Goal: Task Accomplishment & Management: Manage account settings

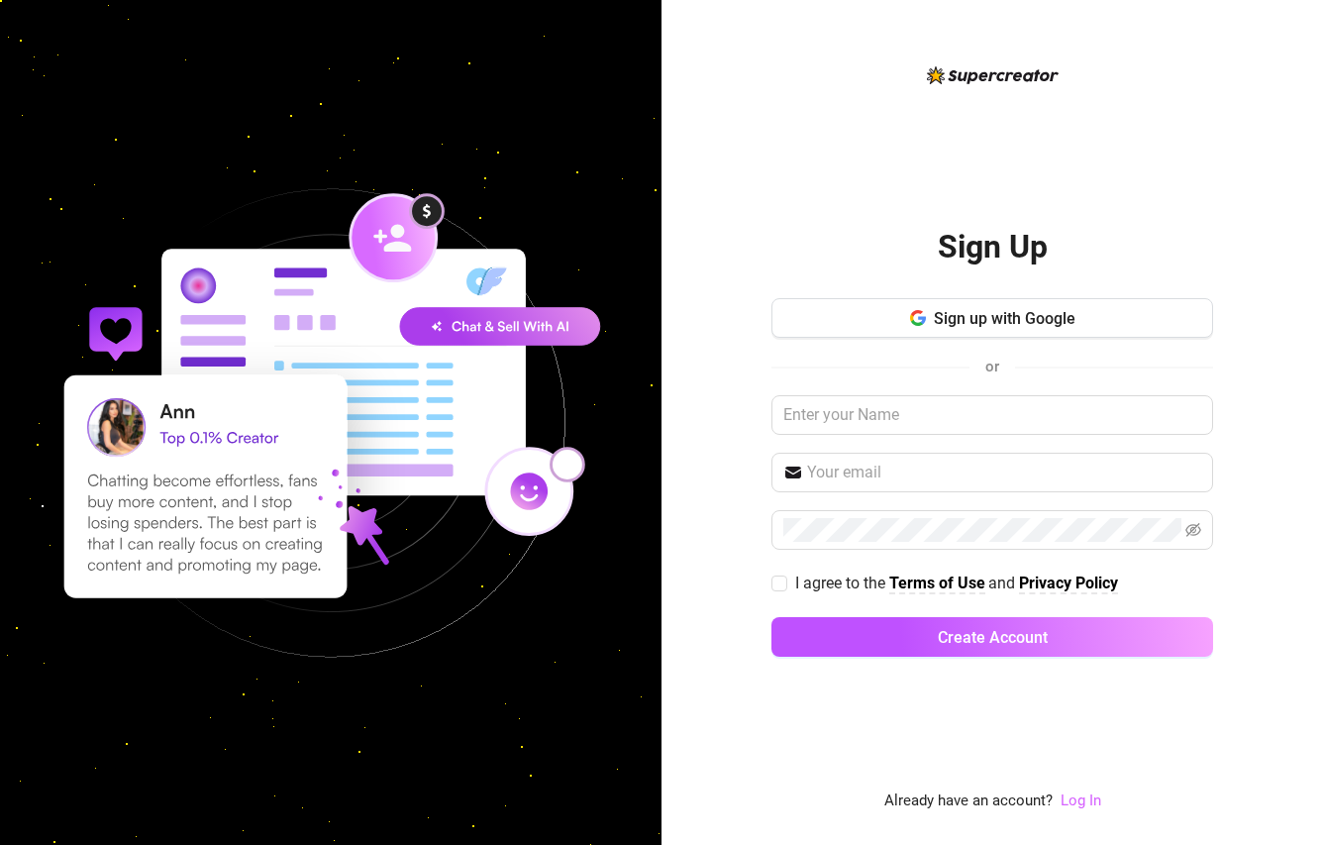
click at [1084, 792] on link "Log In" at bounding box center [1081, 801] width 41 height 18
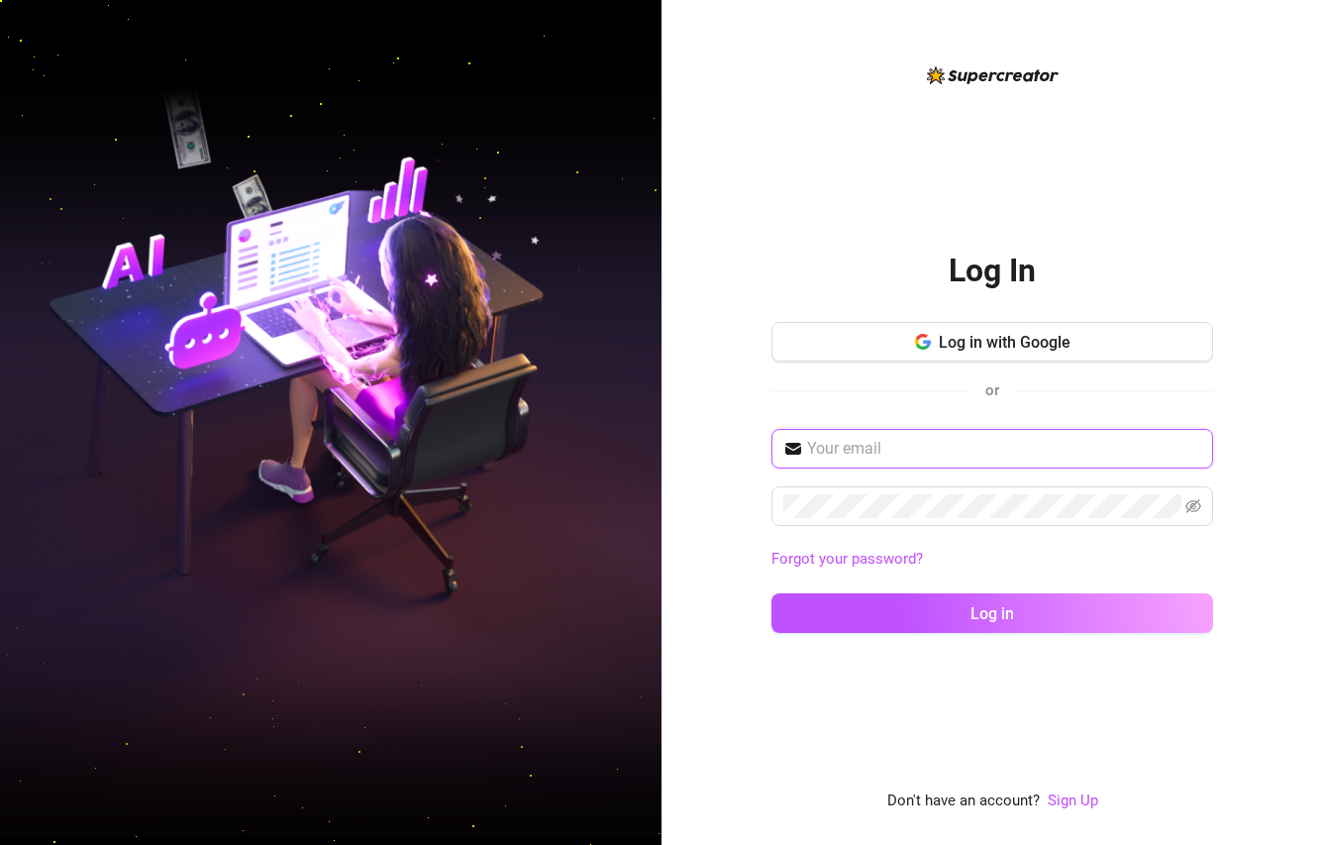
drag, startPoint x: 968, startPoint y: 458, endPoint x: 983, endPoint y: 397, distance: 62.2
click at [968, 457] on input "text" at bounding box center [1004, 449] width 394 height 24
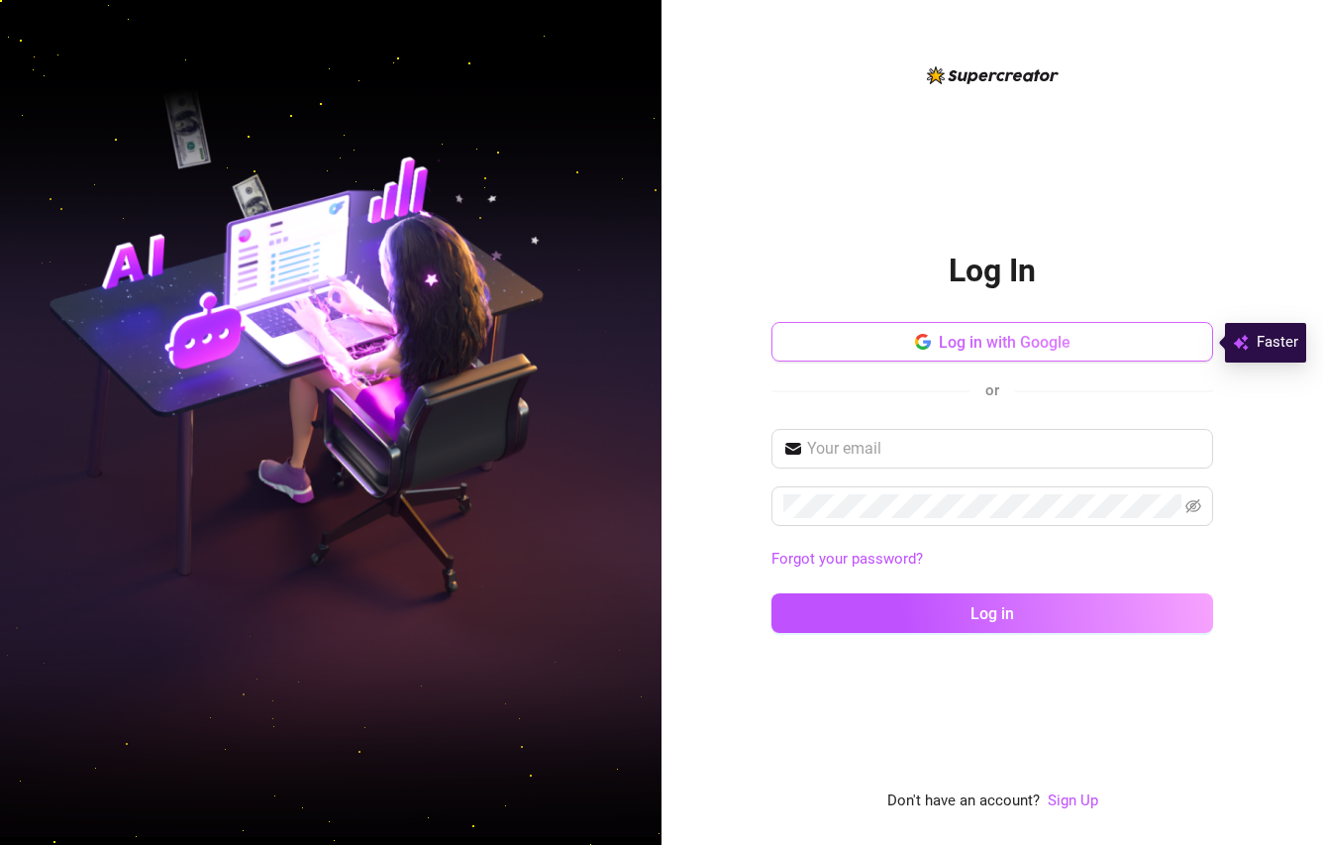
click at [988, 336] on span "Log in with Google" at bounding box center [1005, 342] width 132 height 19
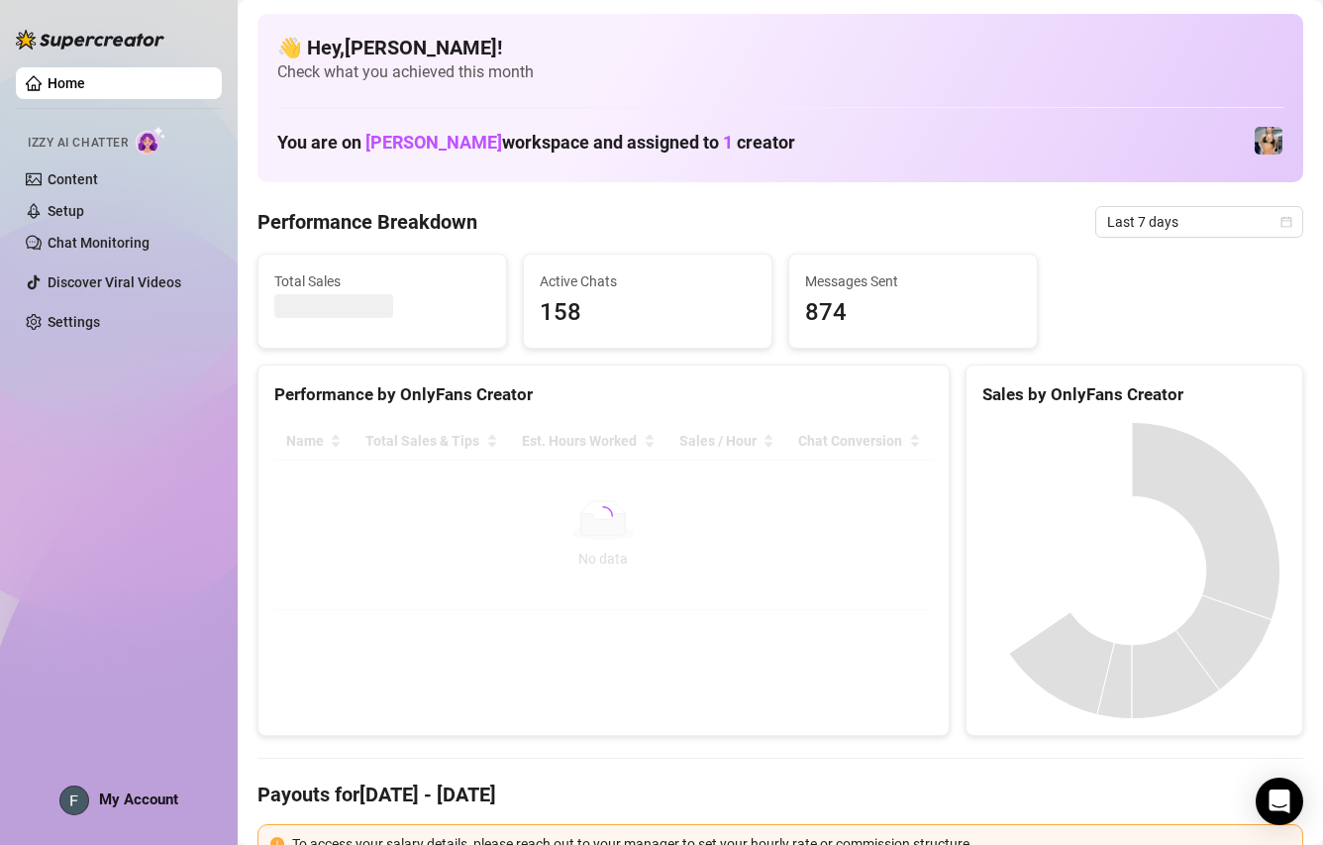
click at [84, 88] on link "Home" at bounding box center [67, 83] width 38 height 16
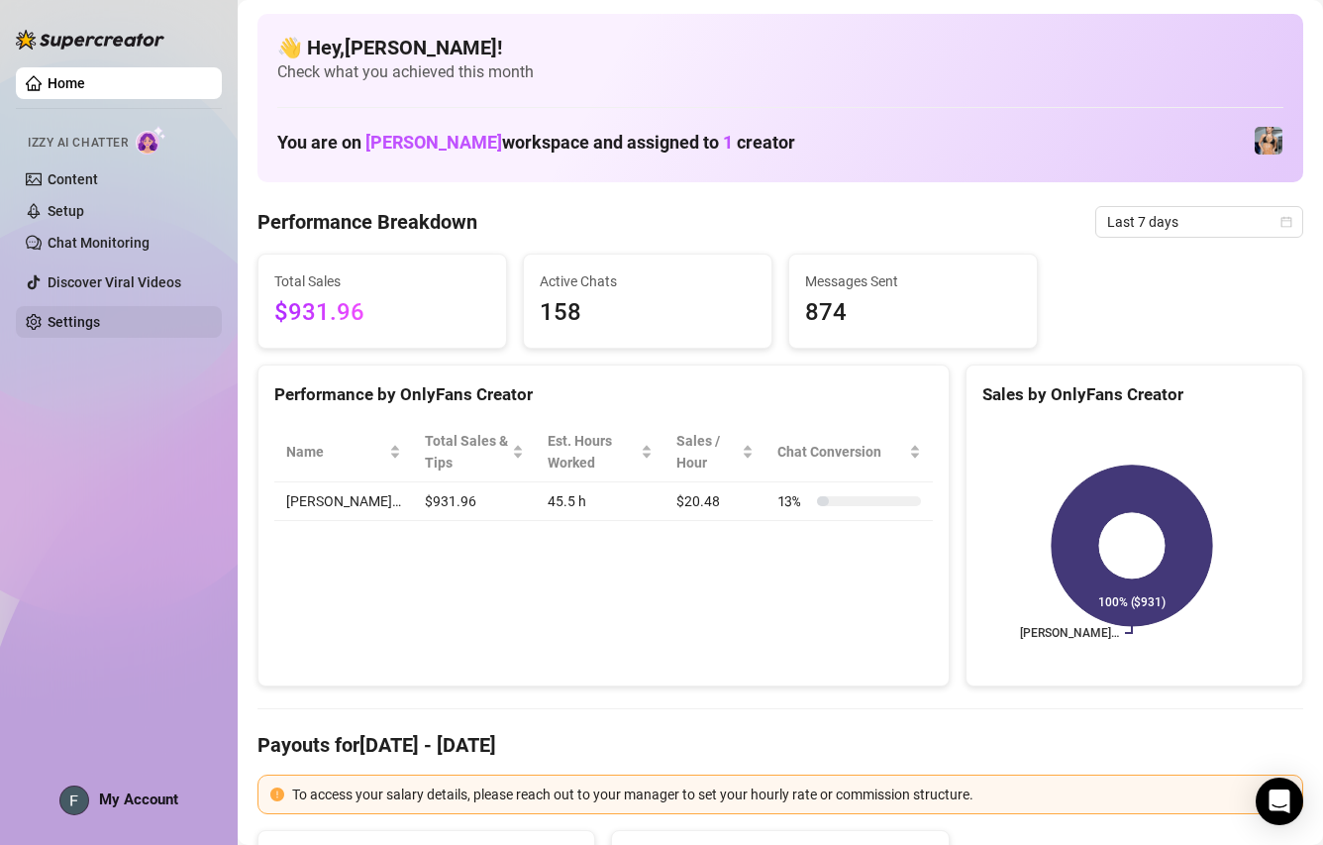
click at [93, 318] on link "Settings" at bounding box center [74, 322] width 53 height 16
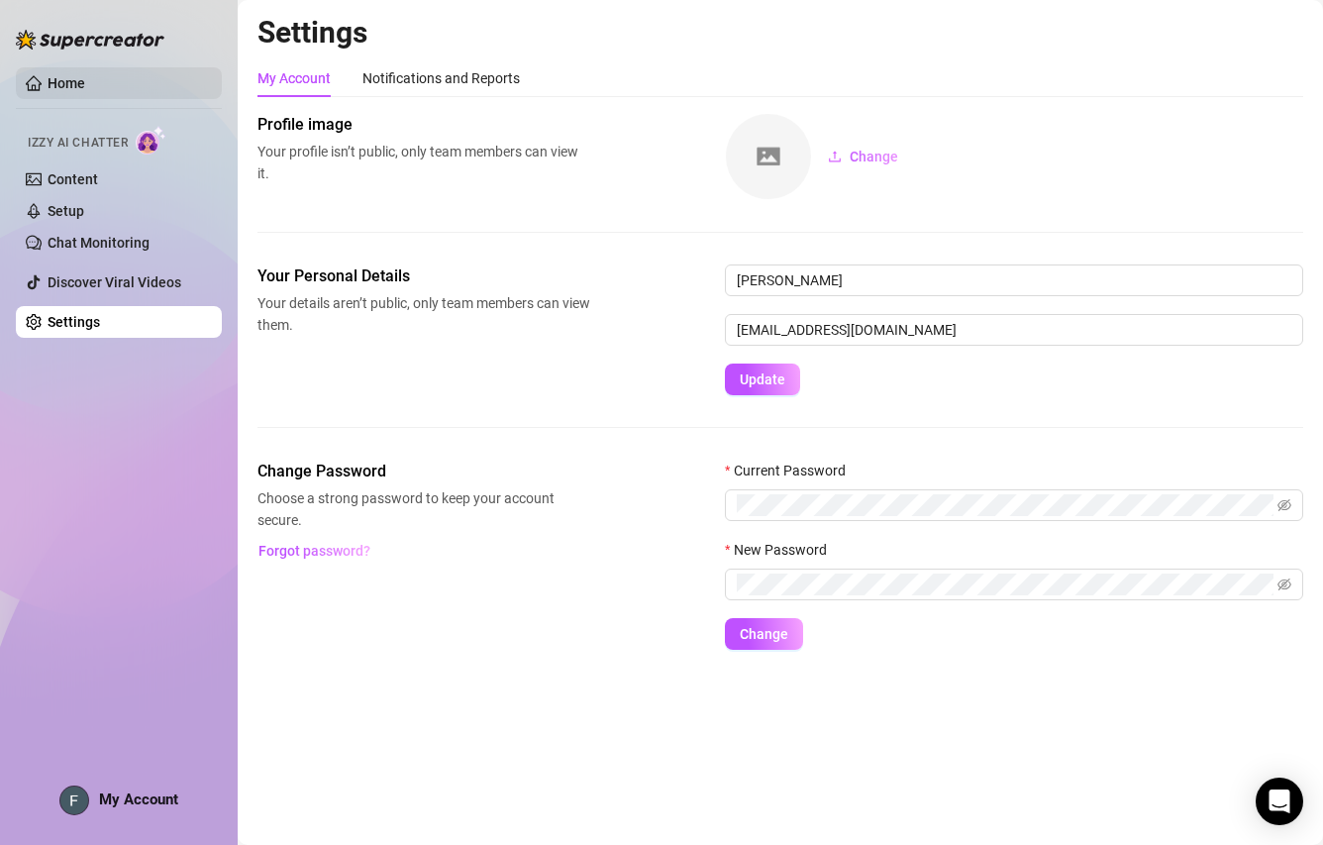
click at [85, 75] on link "Home" at bounding box center [67, 83] width 38 height 16
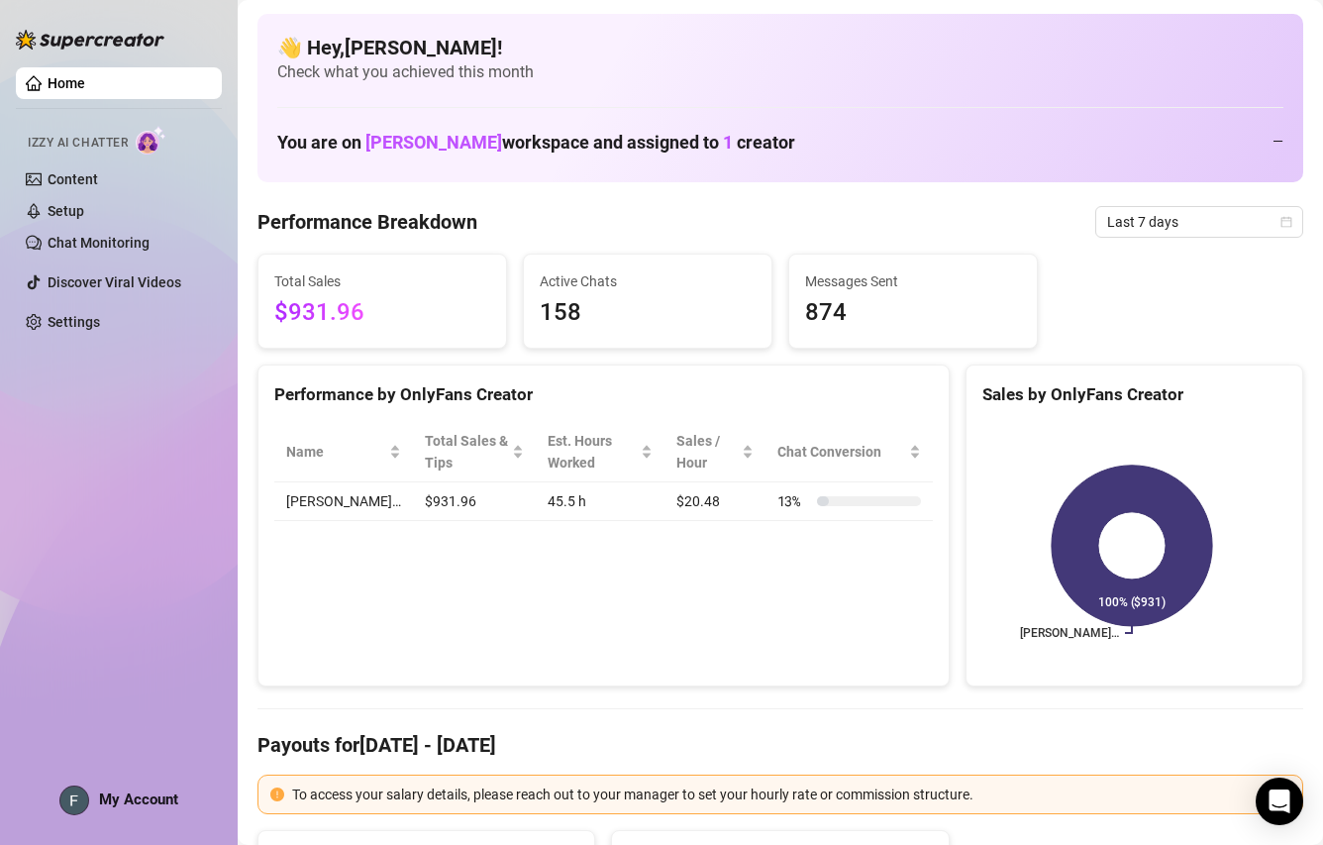
click at [85, 76] on link "Home" at bounding box center [67, 83] width 38 height 16
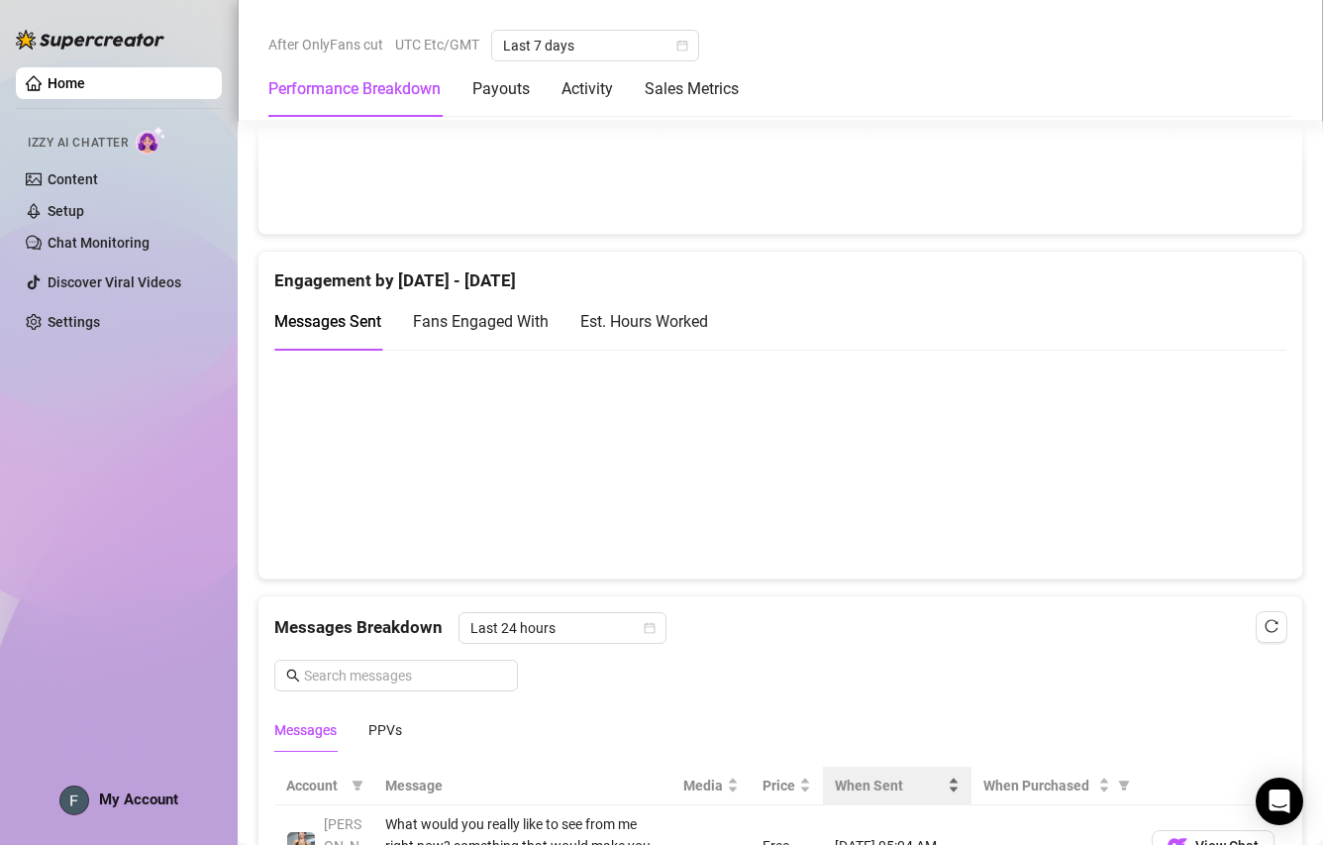
scroll to position [1783, 0]
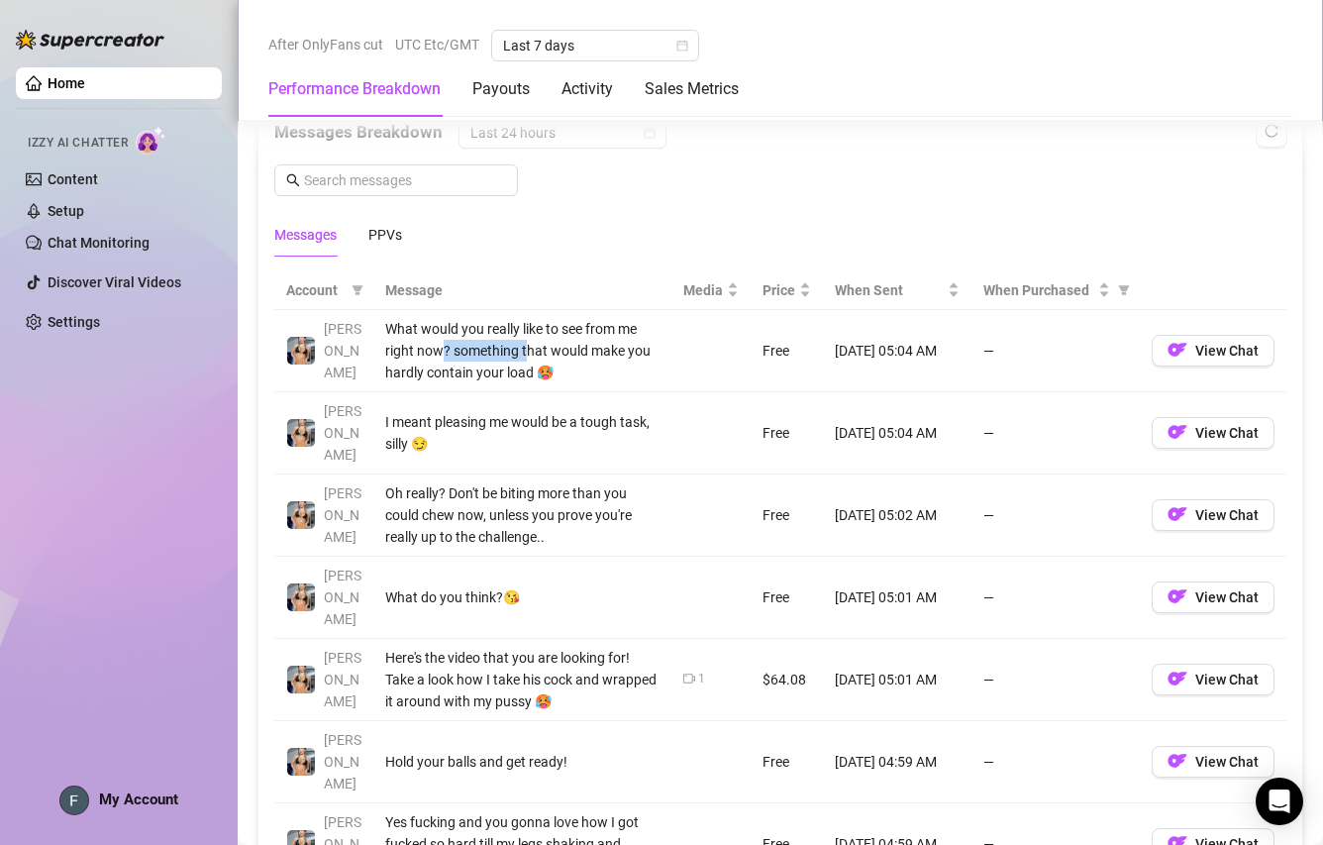
drag, startPoint x: 445, startPoint y: 341, endPoint x: 611, endPoint y: 348, distance: 166.6
click at [573, 345] on div "What would you really like to see from me right now? something that would make …" at bounding box center [522, 350] width 274 height 65
click at [596, 358] on div "What would you really like to see from me right now? something that would make …" at bounding box center [522, 350] width 274 height 65
click at [672, 344] on td at bounding box center [711, 351] width 79 height 82
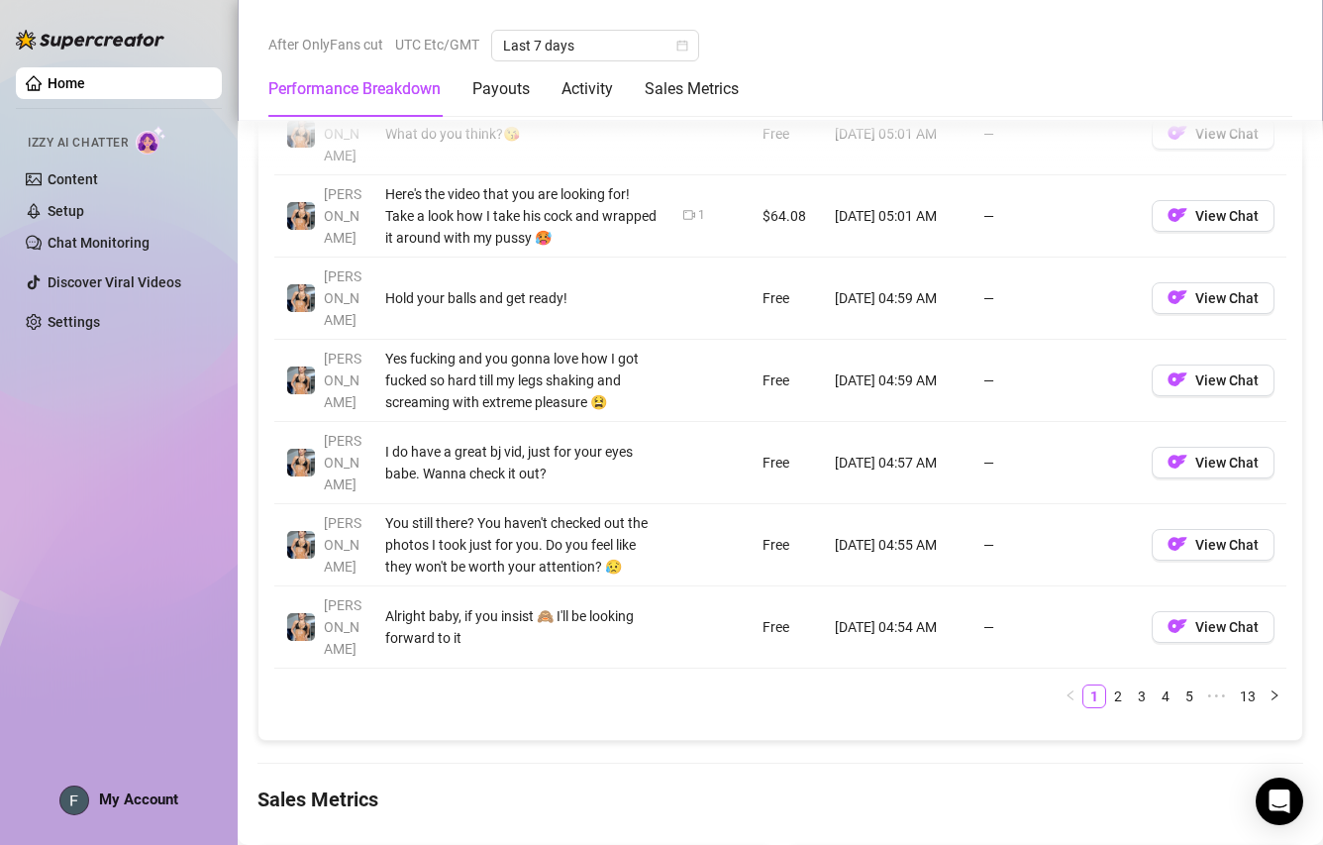
scroll to position [2080, 0]
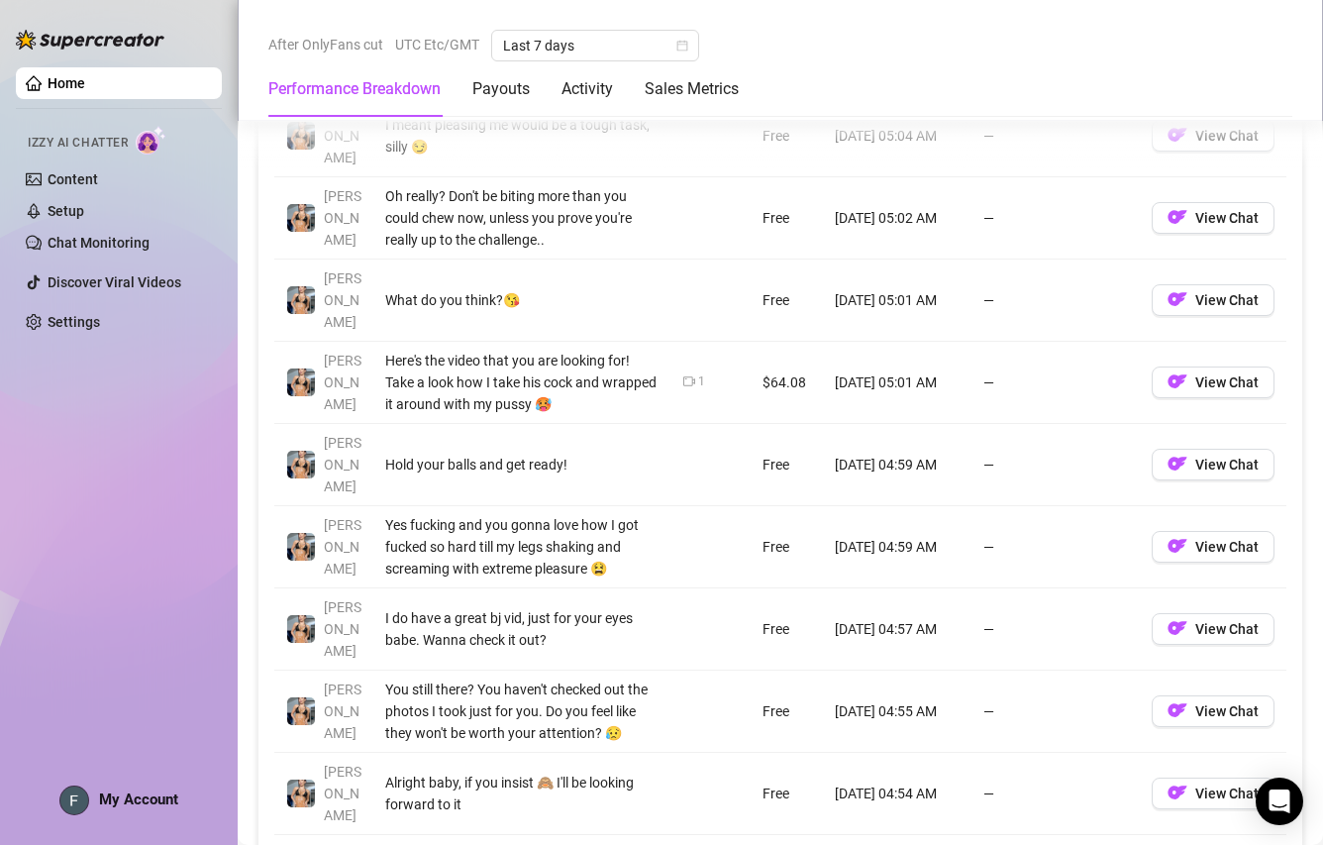
click at [156, 139] on img at bounding box center [151, 140] width 31 height 29
click at [73, 87] on link "Home" at bounding box center [67, 83] width 38 height 16
click at [72, 177] on link "Content" at bounding box center [73, 179] width 51 height 16
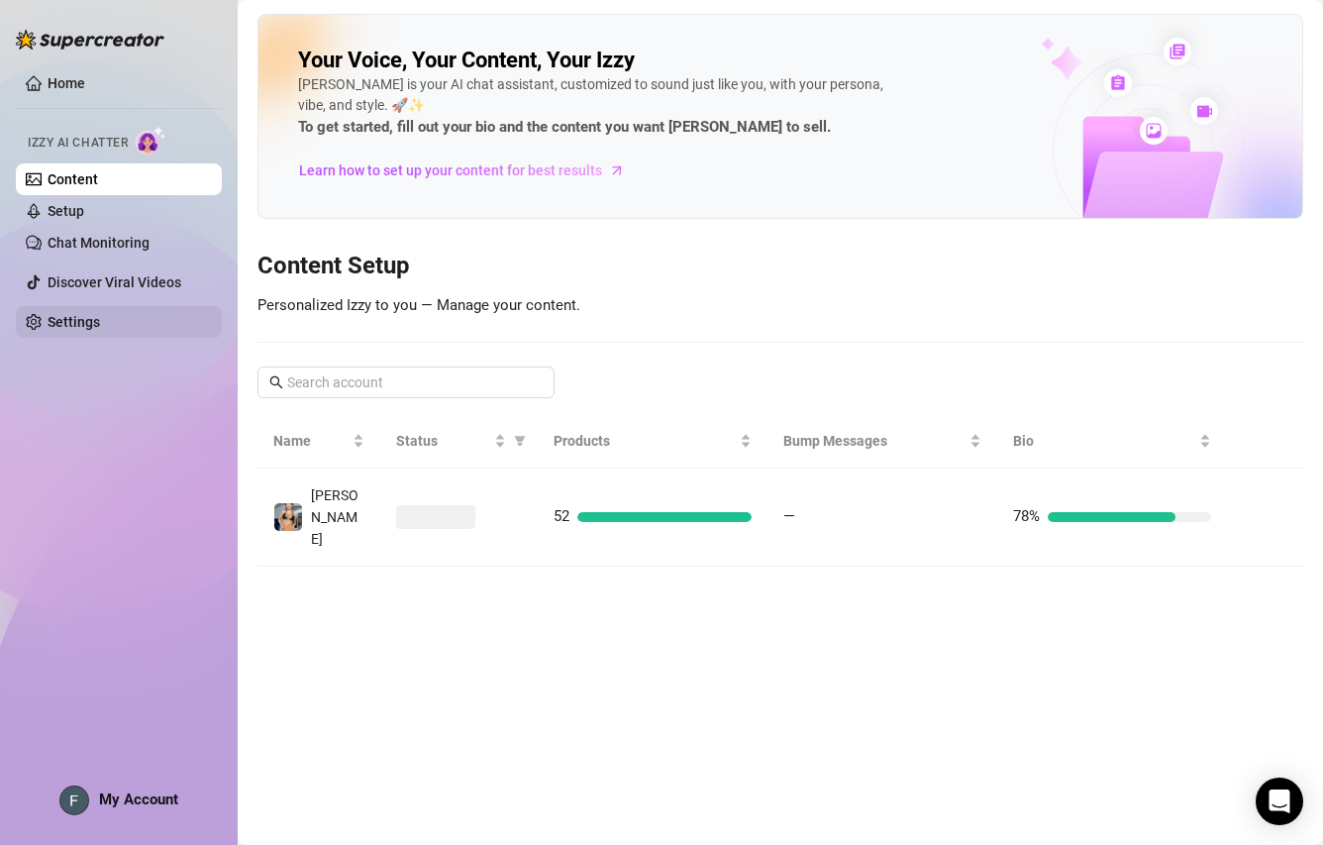
click at [93, 314] on link "Settings" at bounding box center [74, 322] width 53 height 16
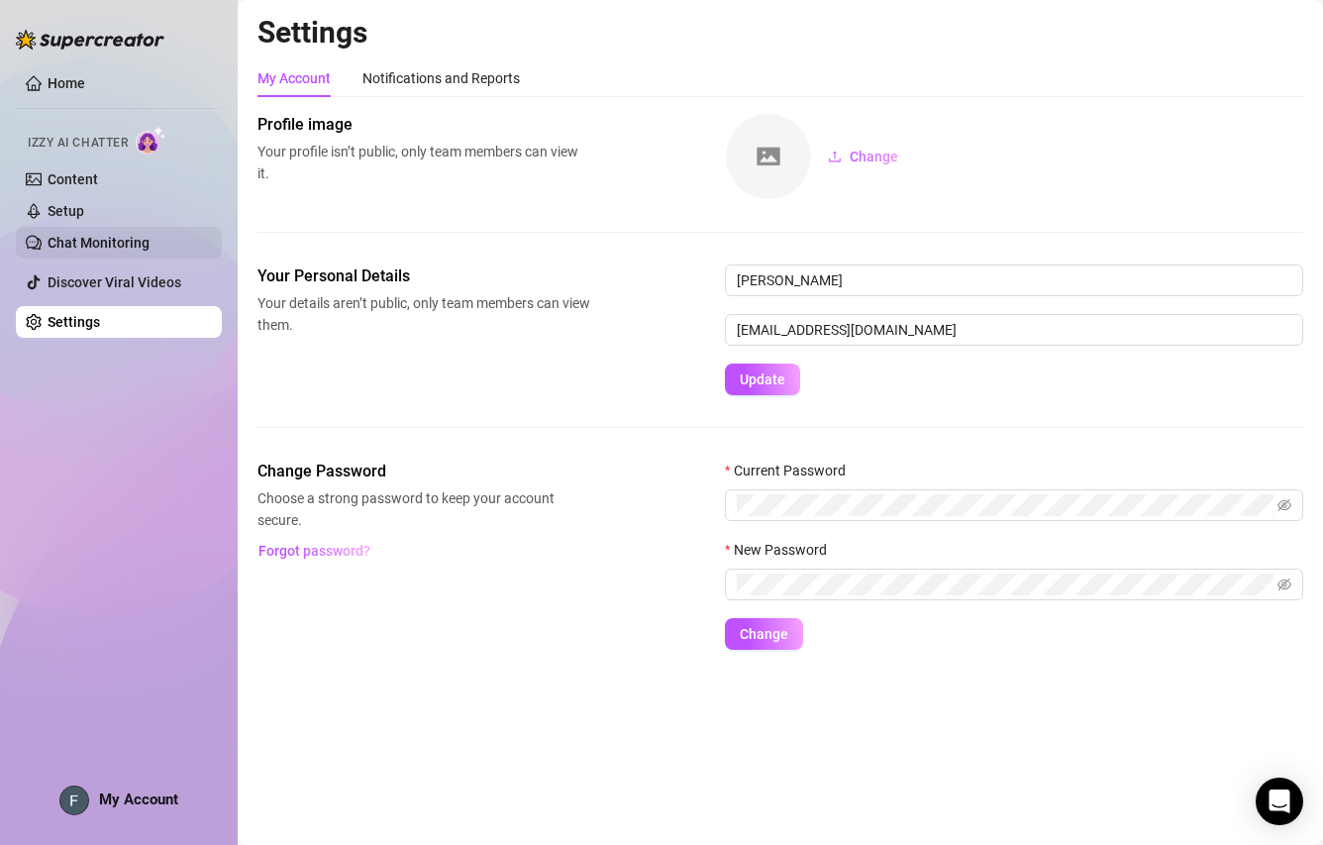
click at [110, 244] on link "Chat Monitoring" at bounding box center [99, 243] width 102 height 16
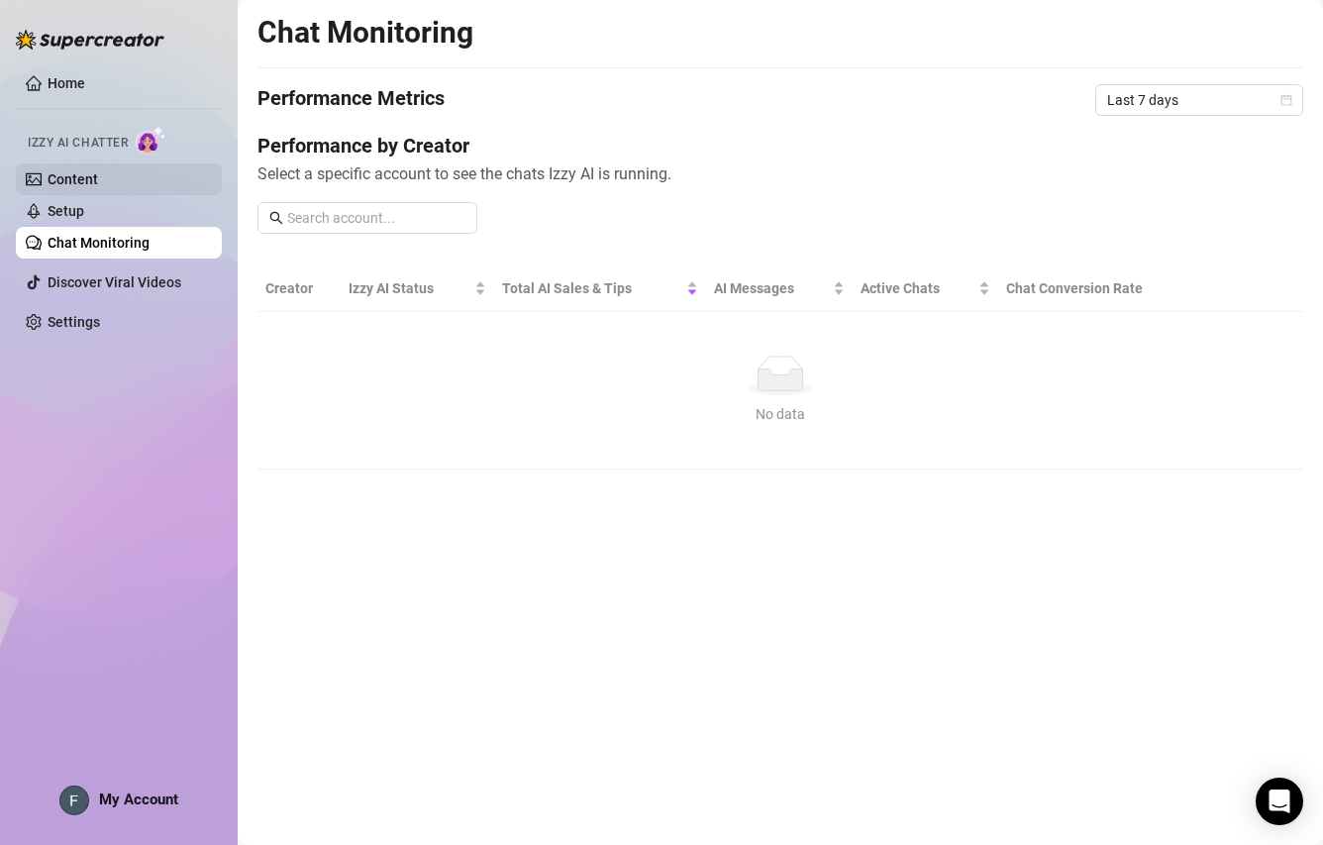
click at [81, 181] on link "Content" at bounding box center [73, 179] width 51 height 16
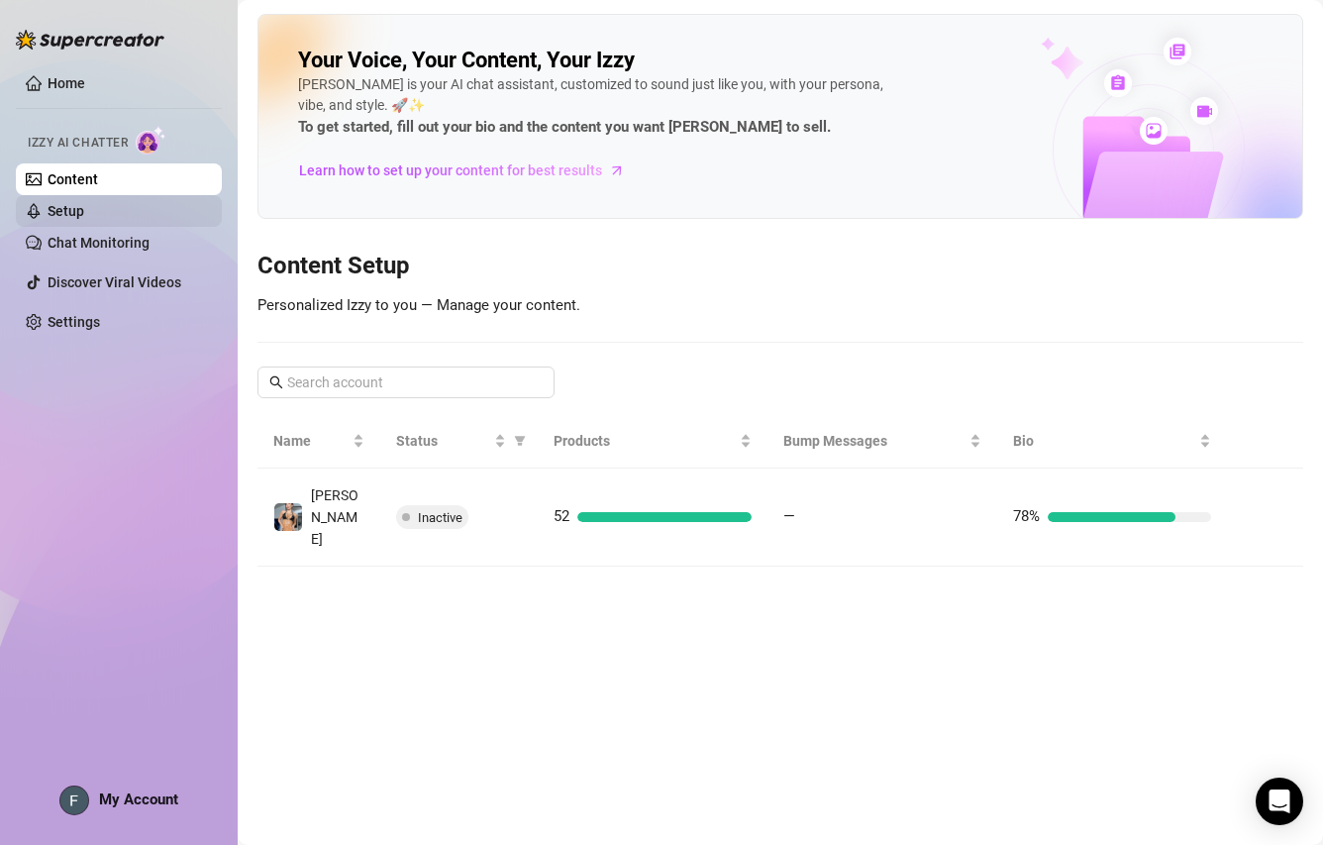
click at [84, 203] on link "Setup" at bounding box center [66, 211] width 37 height 16
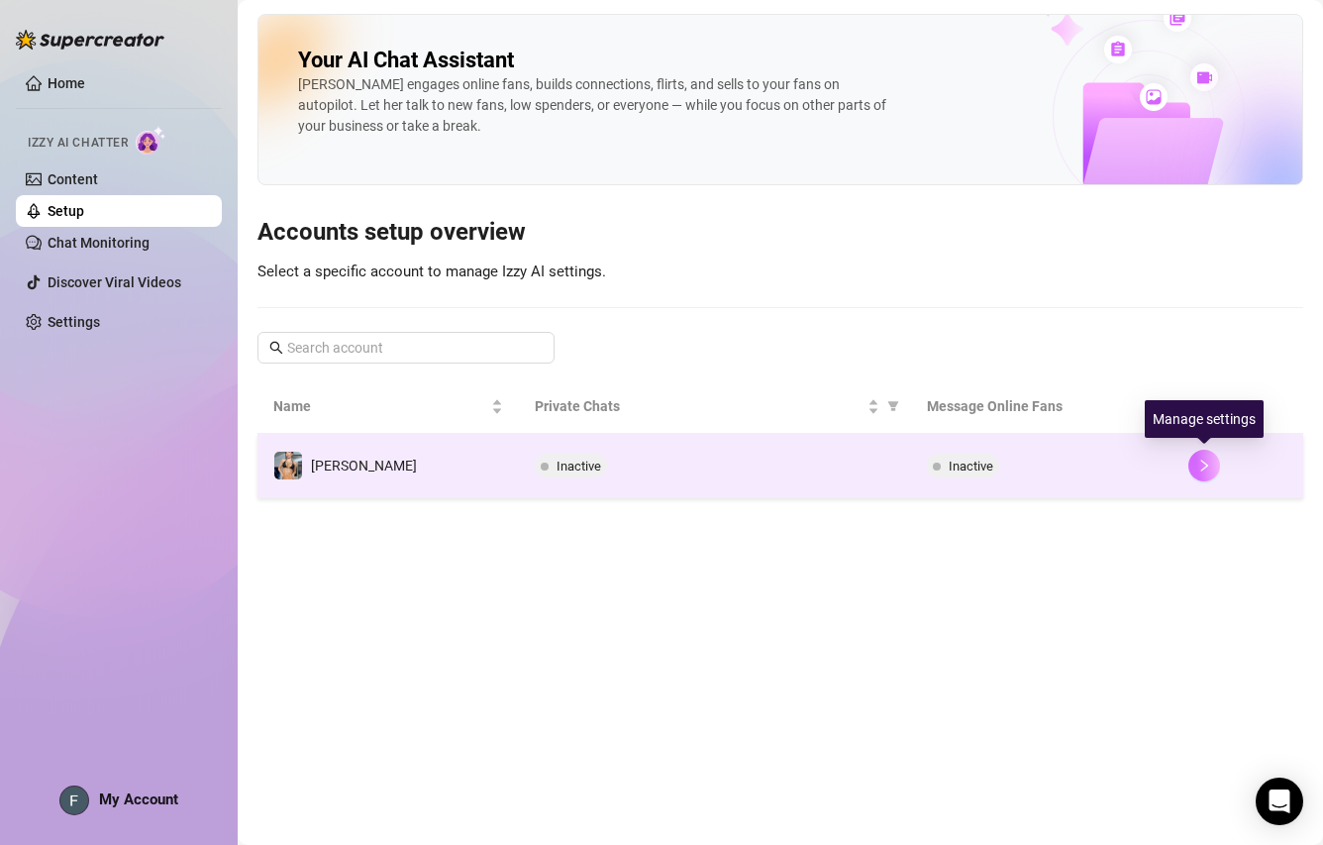
click at [1212, 473] on button "button" at bounding box center [1205, 466] width 32 height 32
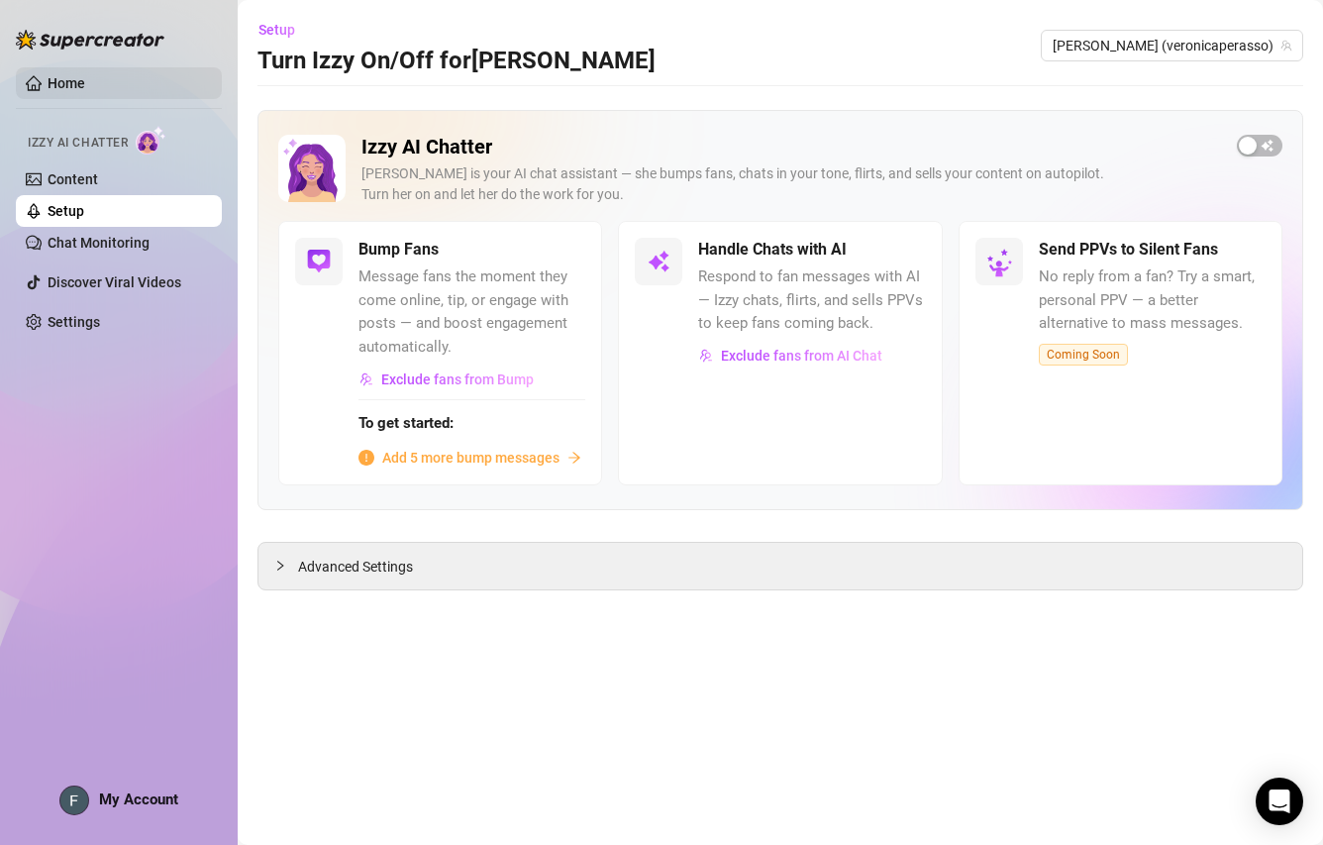
click at [82, 91] on link "Home" at bounding box center [67, 83] width 38 height 16
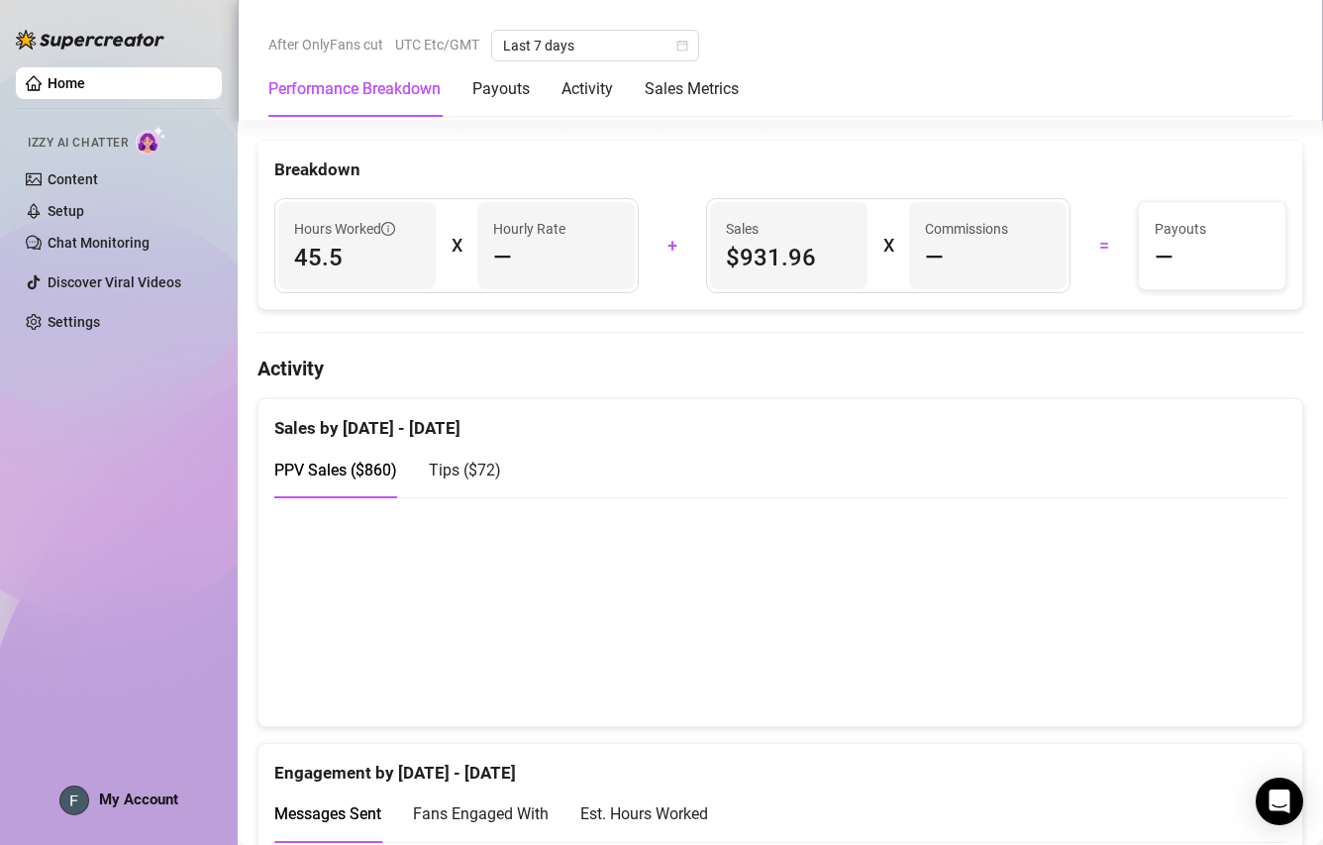
scroll to position [792, 0]
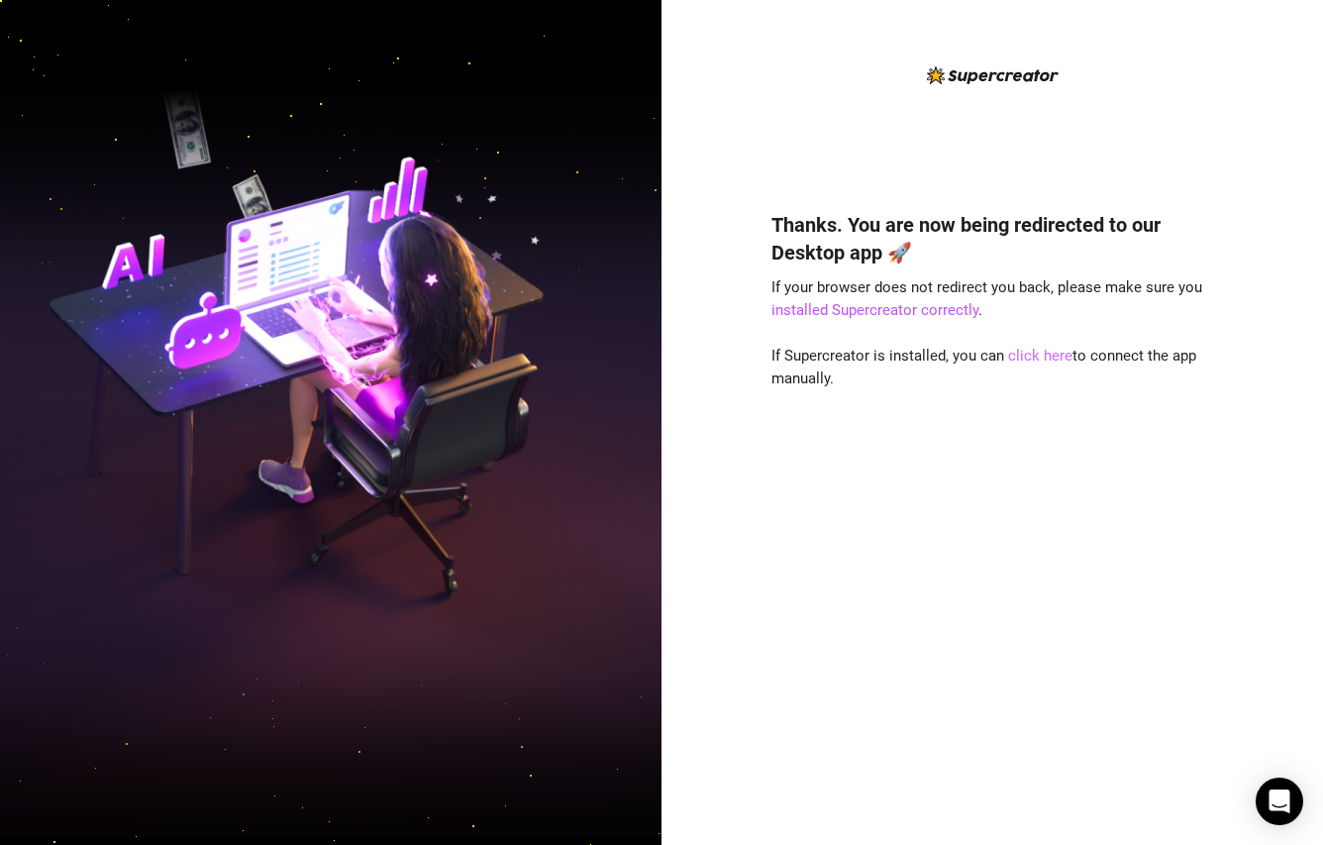
click at [1027, 358] on link "click here" at bounding box center [1040, 356] width 64 height 18
click at [1112, 454] on div "Thanks. You are now being redirected to our Desktop app 🚀 If your browser does …" at bounding box center [993, 498] width 442 height 629
click at [1045, 358] on link "click here" at bounding box center [1040, 356] width 64 height 18
click at [1218, 112] on div "Thanks. You are now being redirected to our Desktop app 🚀 If your browser does …" at bounding box center [993, 422] width 662 height 845
